Goal: Task Accomplishment & Management: Use online tool/utility

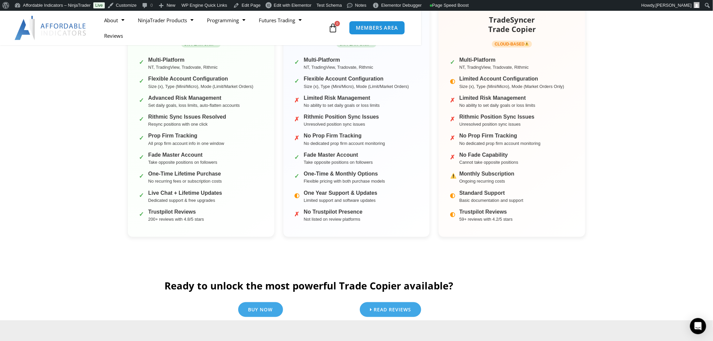
scroll to position [189, 0]
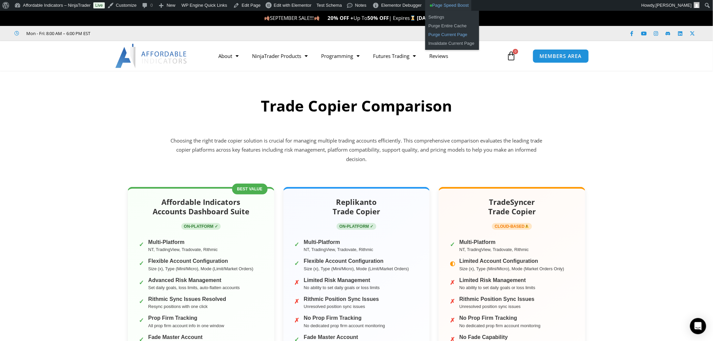
click at [446, 35] on link "Purge Current Page" at bounding box center [452, 34] width 54 height 9
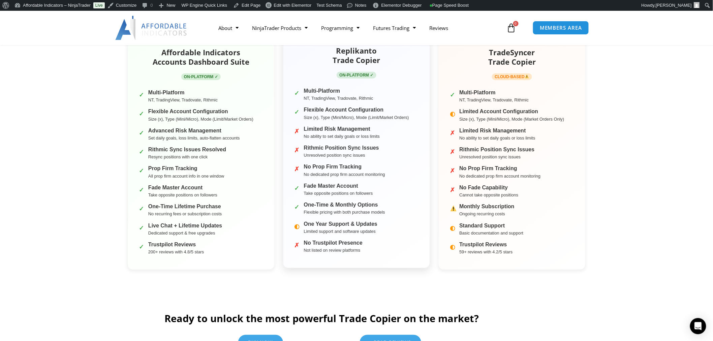
scroll to position [225, 0]
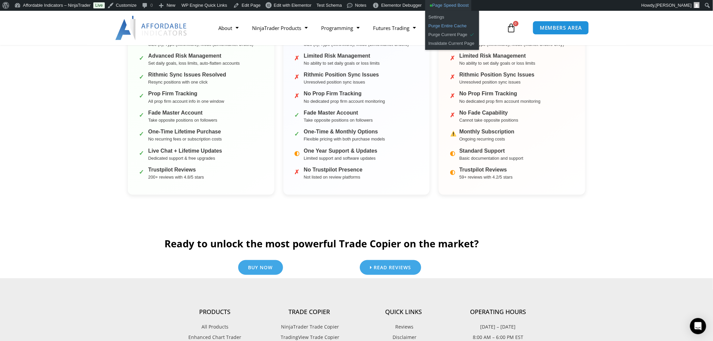
click at [449, 24] on link "Purge Entire Cache" at bounding box center [452, 26] width 54 height 9
